Goal: Navigation & Orientation: Find specific page/section

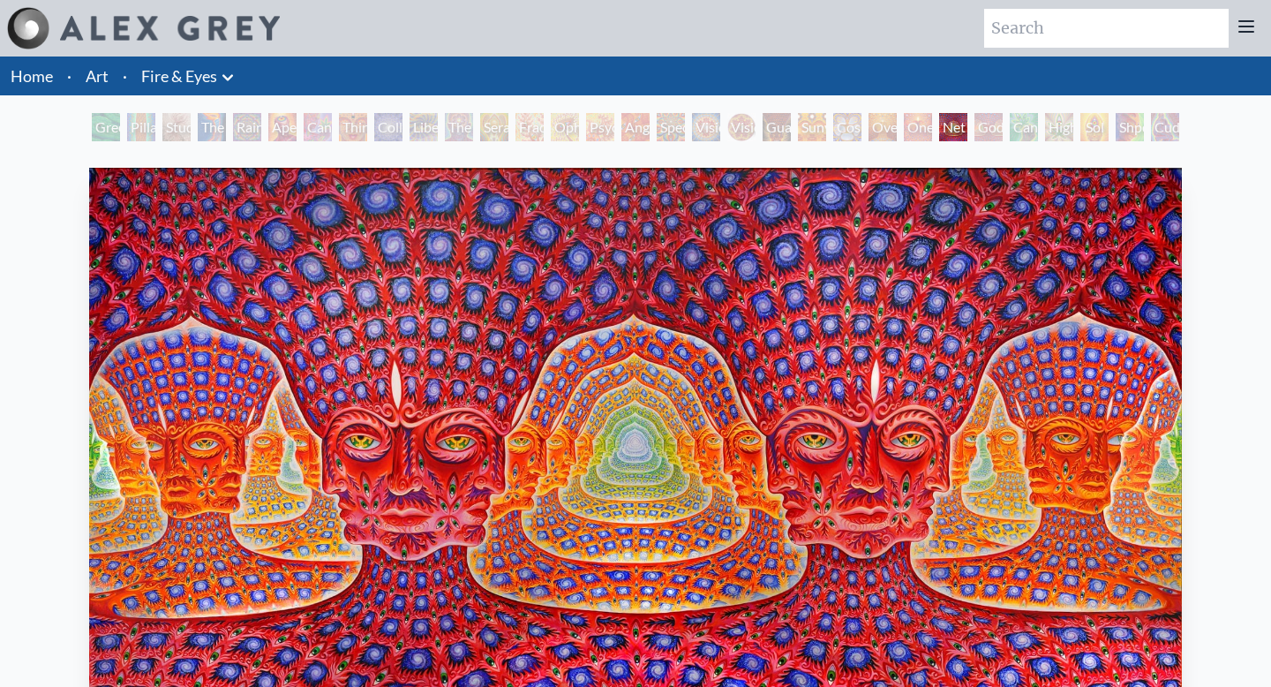
click at [174, 78] on link "Fire & Eyes" at bounding box center [179, 76] width 76 height 25
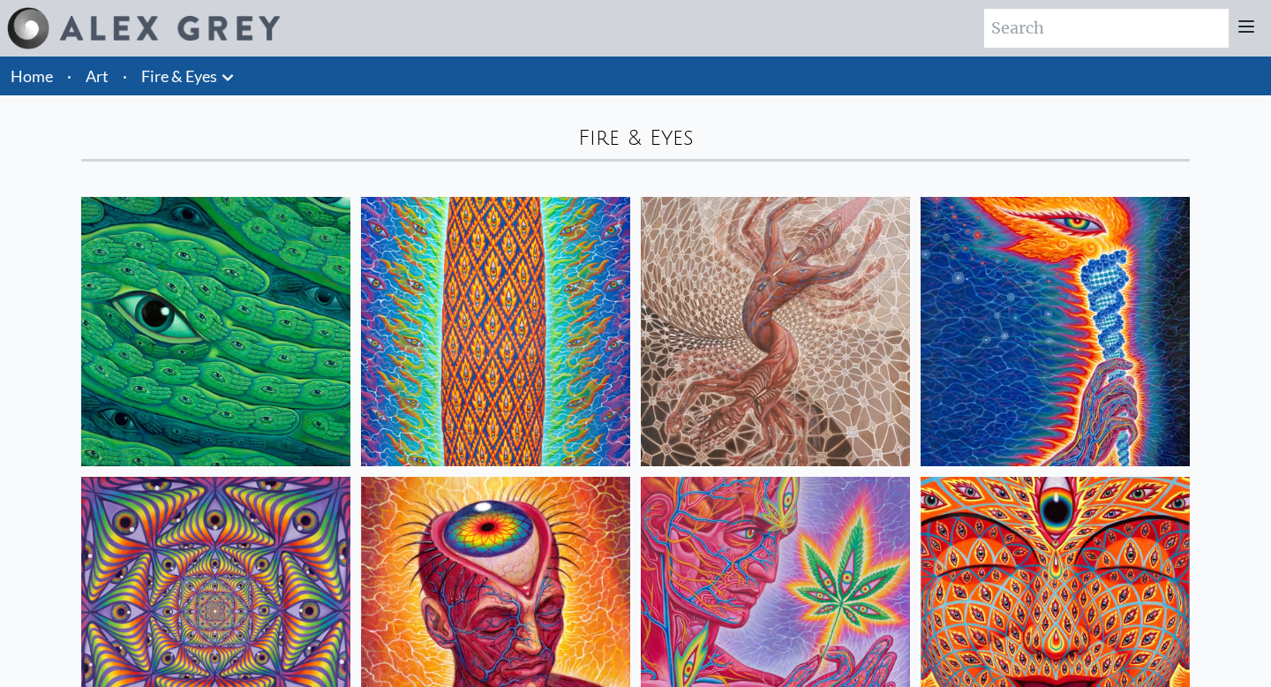
click at [41, 81] on link "Home" at bounding box center [32, 75] width 42 height 19
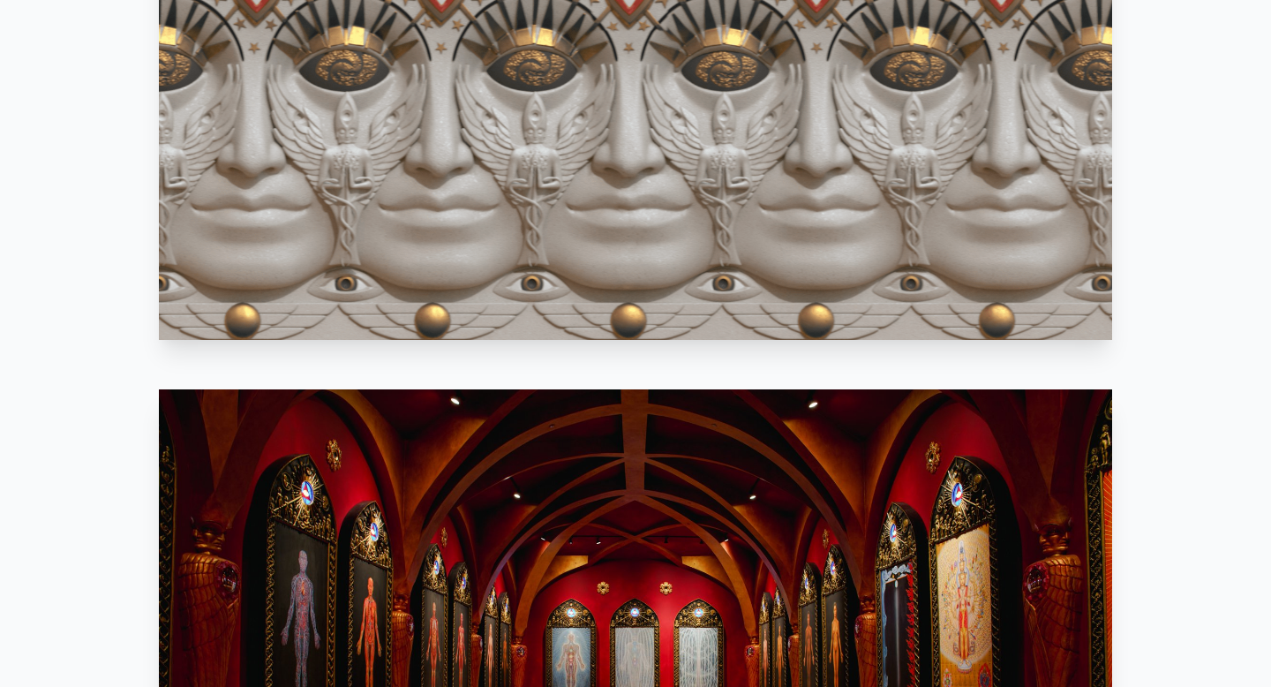
scroll to position [1402, 0]
